Goal: Contribute content

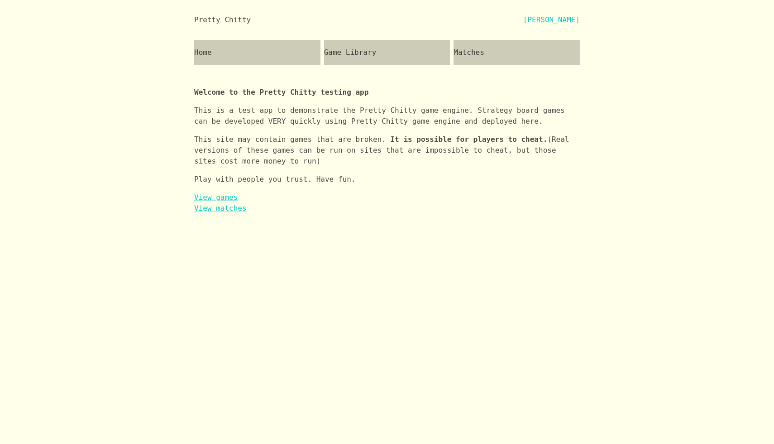
click at [390, 49] on div "Game Library" at bounding box center [387, 52] width 126 height 25
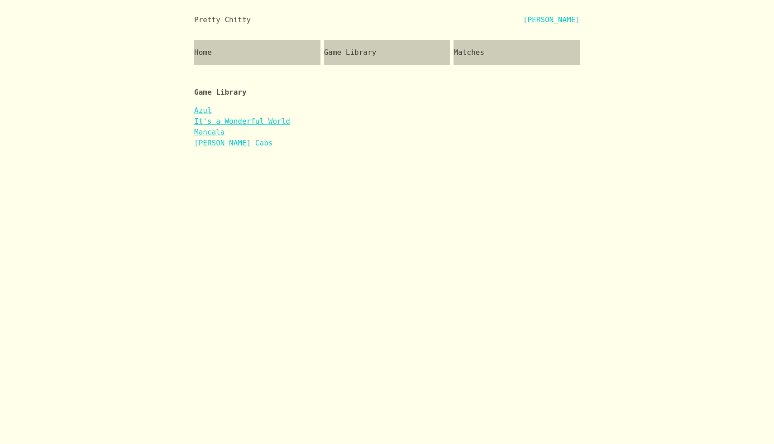
click at [265, 120] on link "It's a Wonderful World" at bounding box center [242, 121] width 96 height 9
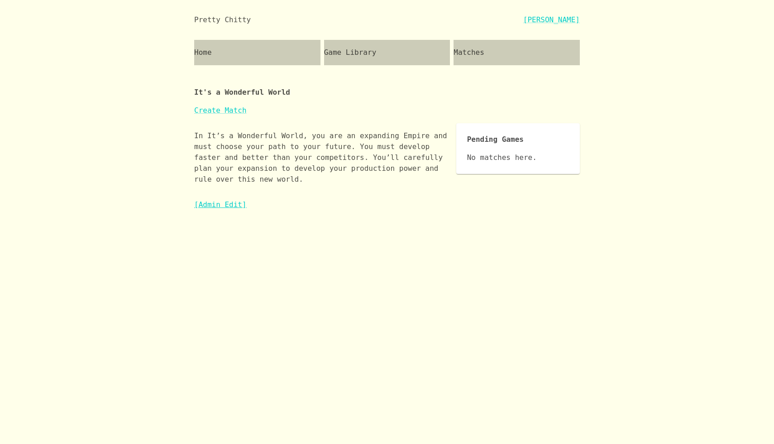
click at [224, 200] on link "[Admin Edit]" at bounding box center [220, 204] width 53 height 9
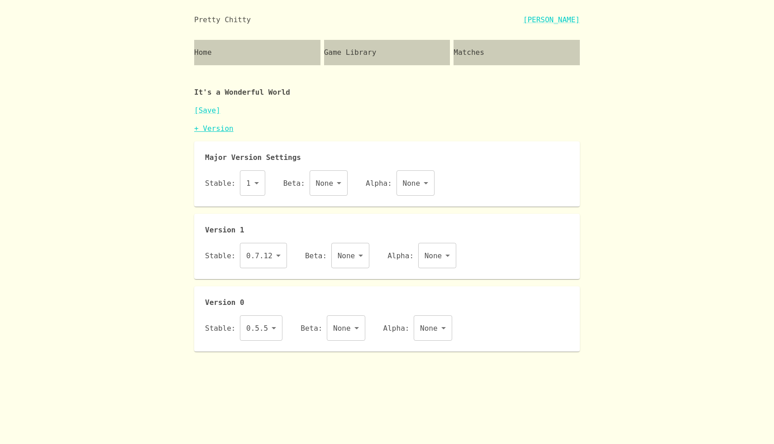
click at [218, 129] on link "+ Version" at bounding box center [213, 128] width 39 height 9
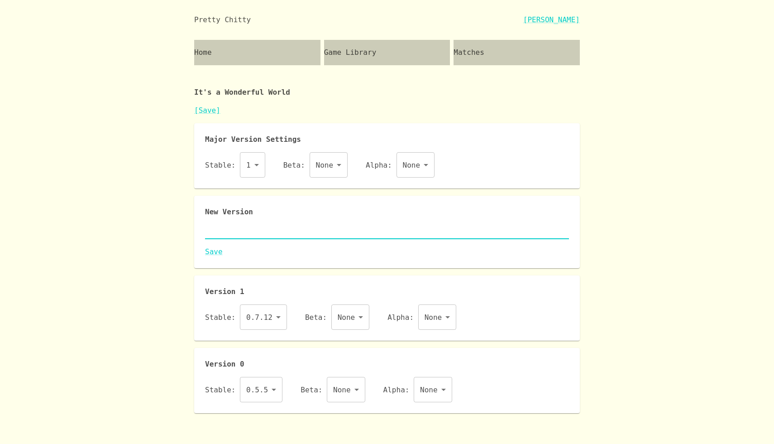
click at [247, 233] on textarea at bounding box center [387, 231] width 364 height 10
paste textarea "{ "id": "iaww", "name": "It's a Wonderful World", "major": 1, "description": "I…"
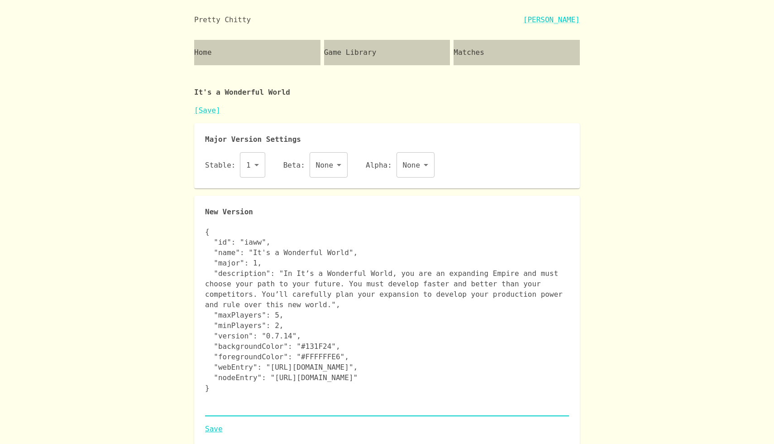
type textarea "{ "id": "iaww", "name": "It's a Wonderful World", "major": 1, "description": "I…"
click at [216, 431] on link "Save" at bounding box center [387, 428] width 364 height 11
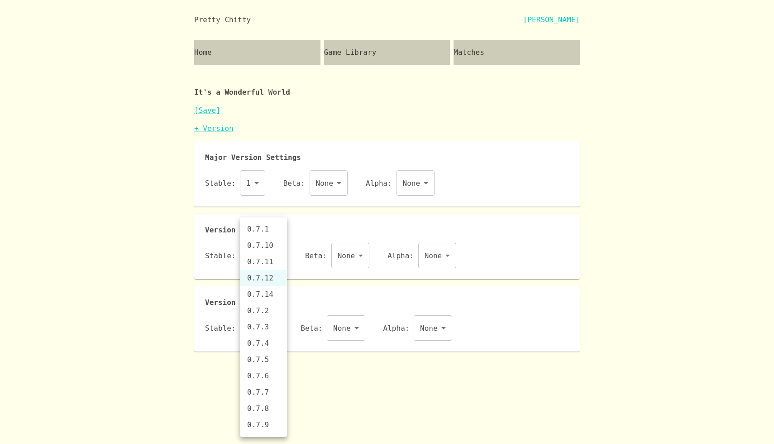
click at [270, 257] on body "Pretty Chitty [PERSON_NAME] Home Game Library Matches It's a Wonderful World [S…" at bounding box center [387, 175] width 774 height 351
click at [276, 298] on li "0.7.14" at bounding box center [263, 294] width 47 height 16
type input "0.7.14"
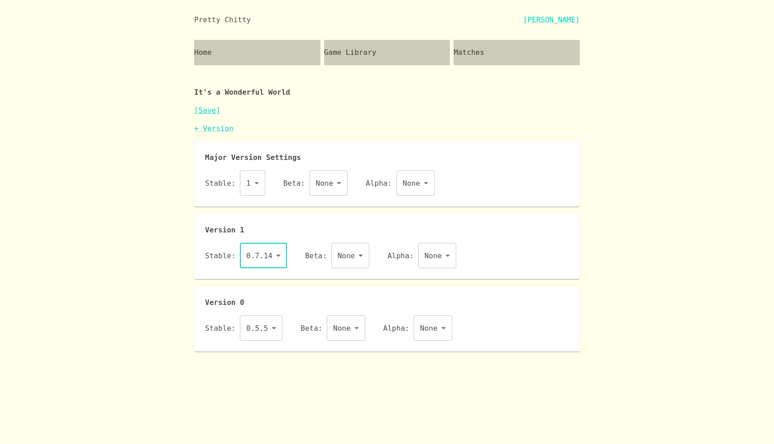
click at [212, 109] on link "[Save]" at bounding box center [207, 110] width 26 height 9
